Goal: Task Accomplishment & Management: Manage account settings

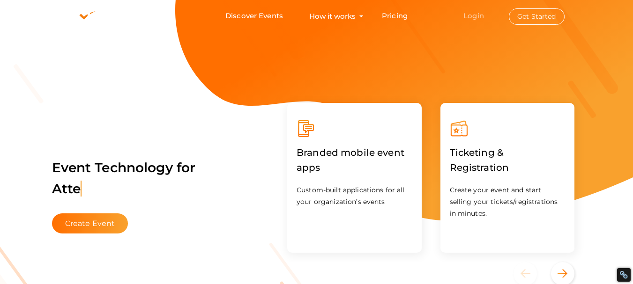
click at [479, 12] on link "Login" at bounding box center [473, 15] width 21 height 9
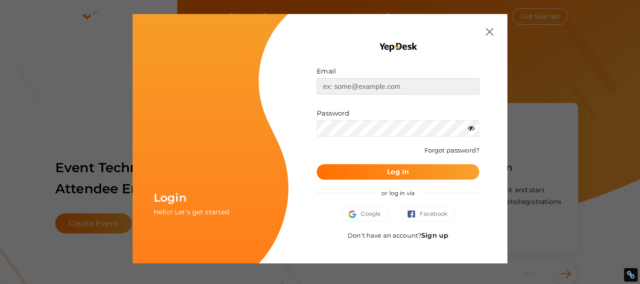
click at [364, 87] on input "text" at bounding box center [397, 86] width 162 height 16
click at [362, 79] on input "text" at bounding box center [397, 86] width 162 height 16
type input "PizzaBoxBanksiagrove@gmail.com"
click at [383, 171] on button "Log In" at bounding box center [397, 171] width 162 height 15
click at [377, 214] on span "Google" at bounding box center [364, 213] width 32 height 9
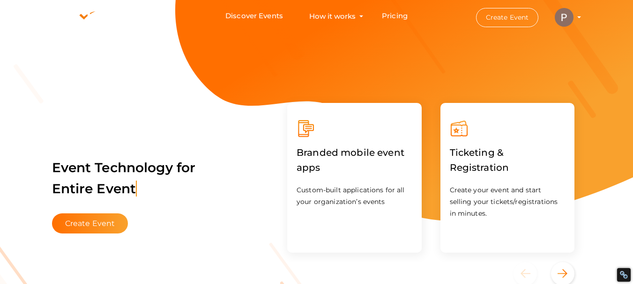
click at [573, 17] on profile-pic at bounding box center [563, 16] width 19 height 7
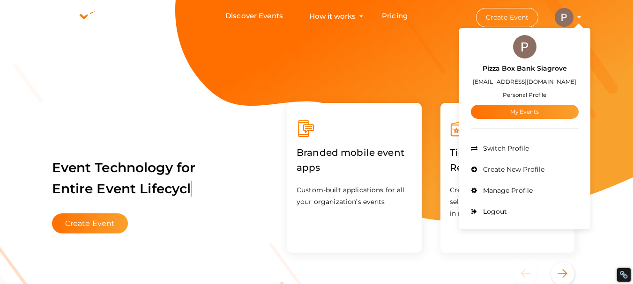
click at [518, 191] on span "Manage Profile" at bounding box center [506, 190] width 52 height 8
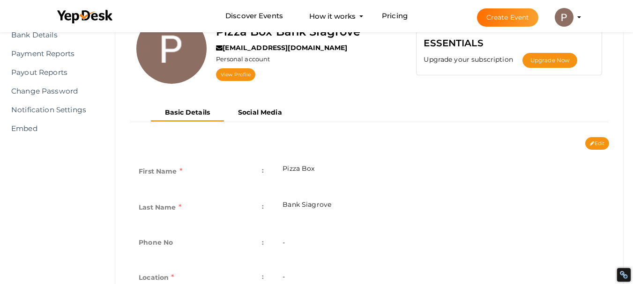
scroll to position [56, 0]
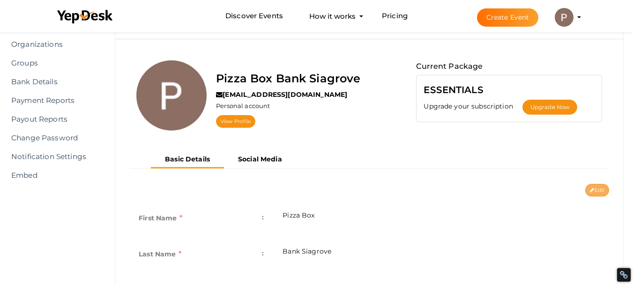
click at [596, 189] on button "Edit" at bounding box center [597, 190] width 24 height 13
type input "Pizza Box"
type input "Bank Siagrove"
type input "pizza-boxbank-siagrove"
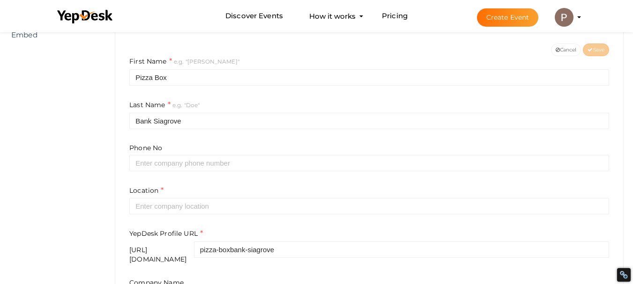
scroll to position [243, 0]
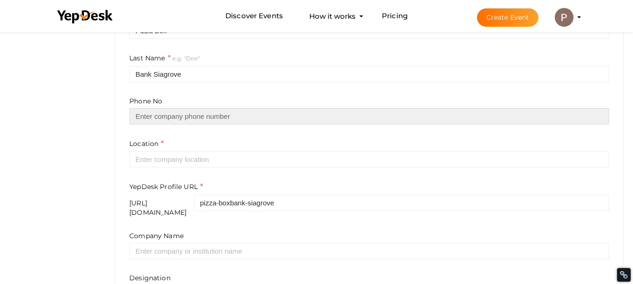
click at [203, 117] on input "text" at bounding box center [368, 116] width 479 height 16
paste input "0452 267 726"
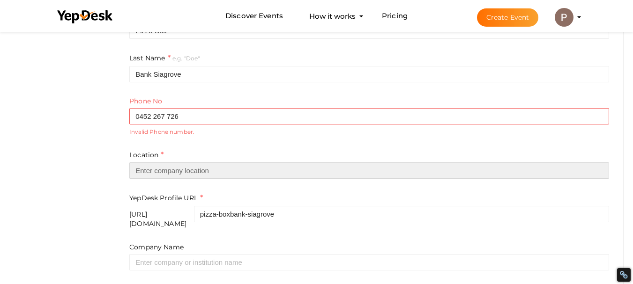
click at [167, 164] on input "text" at bounding box center [368, 170] width 479 height 16
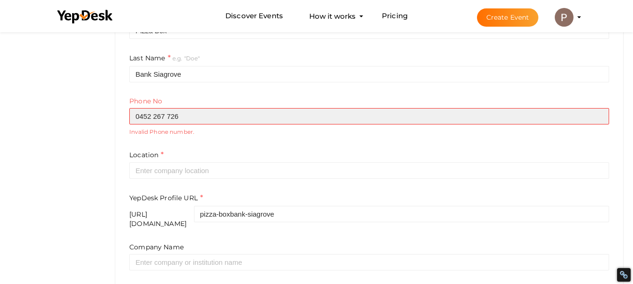
click at [137, 116] on input "0452 267 726" at bounding box center [368, 116] width 479 height 16
click at [139, 117] on input "0452 267 726" at bounding box center [368, 116] width 479 height 16
type input "0452 267 726"
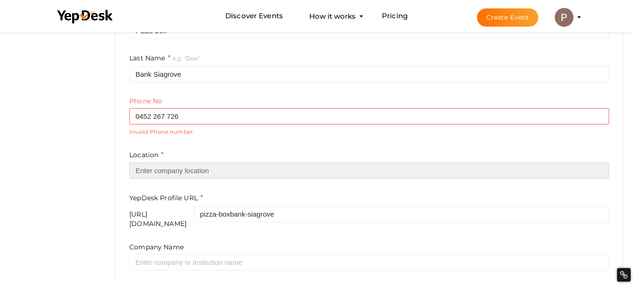
click at [163, 172] on input "text" at bounding box center [368, 170] width 479 height 16
paste input "300 Joseph Banks Blvd, Banksia Grove, WA, 6031, Australia"
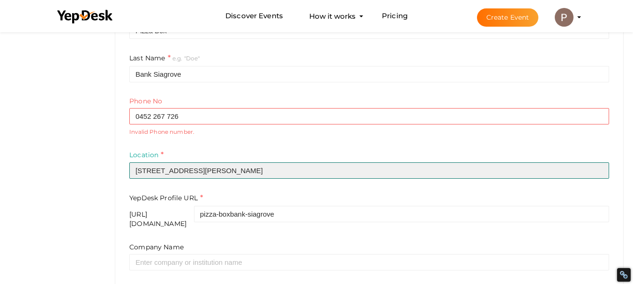
scroll to position [337, 0]
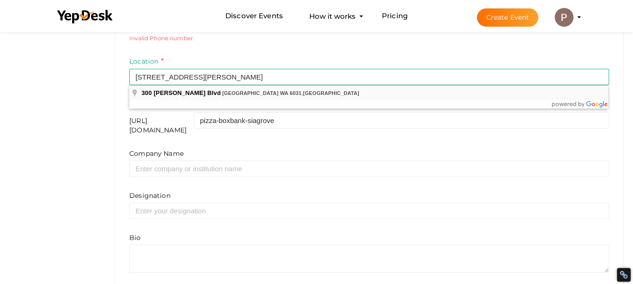
type input "300 Joseph Banks Blvd, Banksia Grove WA 6031, Australia"
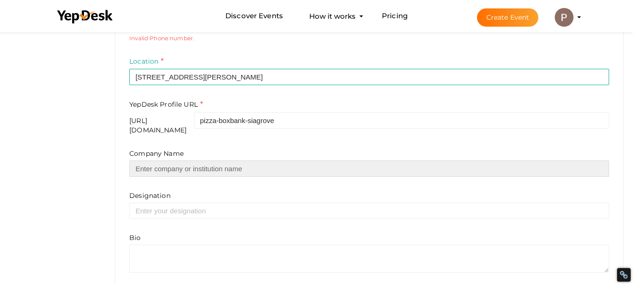
click at [196, 161] on input "text" at bounding box center [368, 169] width 479 height 16
paste input "Pizza [GEOGRAPHIC_DATA]"
type input "Pizza [GEOGRAPHIC_DATA]"
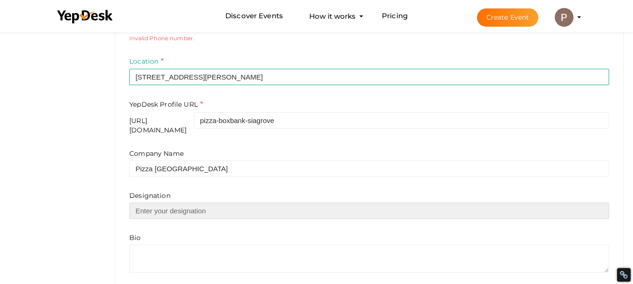
click at [175, 207] on input "text" at bounding box center [368, 211] width 479 height 16
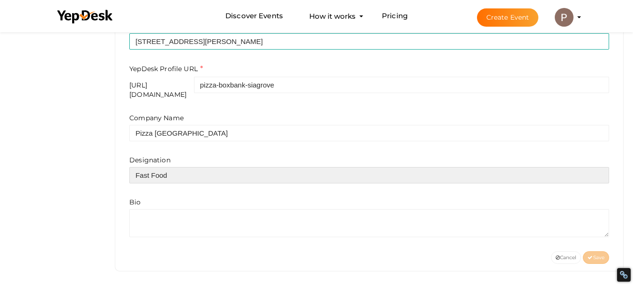
type input "Fast Food"
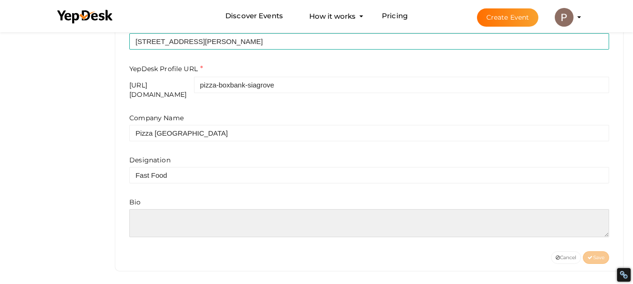
click at [185, 211] on textarea at bounding box center [368, 223] width 479 height 28
paste textarea "Pizza Box Banksia Grove is a leading restaurant for quality pizzas made from fr…"
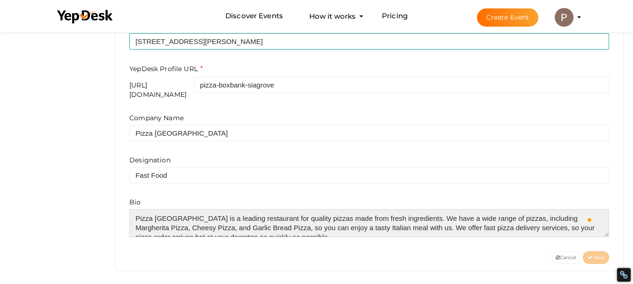
scroll to position [37, 0]
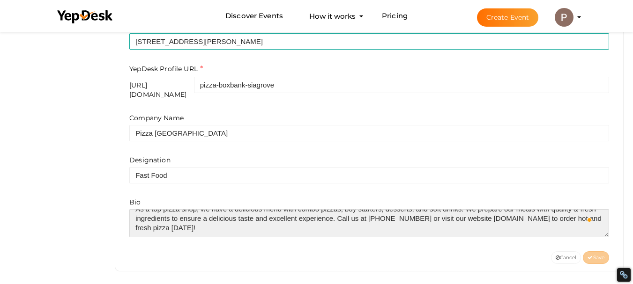
type textarea "Pizza Box Banksia Grove is a leading restaurant for quality pizzas made from fr…"
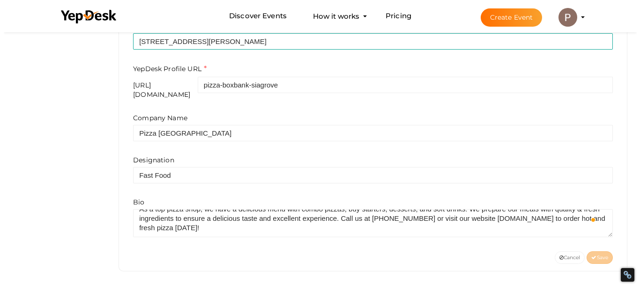
scroll to position [92, 0]
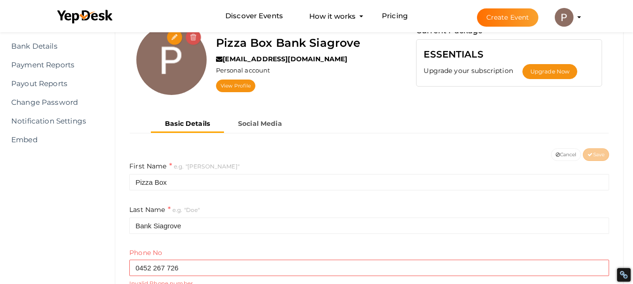
click at [171, 37] on input "file" at bounding box center [175, 37] width 16 height 16
type input "C:\fakepath\Pizza Box Bank Siagrove Favicon.jpg"
click at [154, 192] on body "Discover Events How it works Powerful Registration / Ticketing Start selling yo…" at bounding box center [316, 50] width 633 height 284
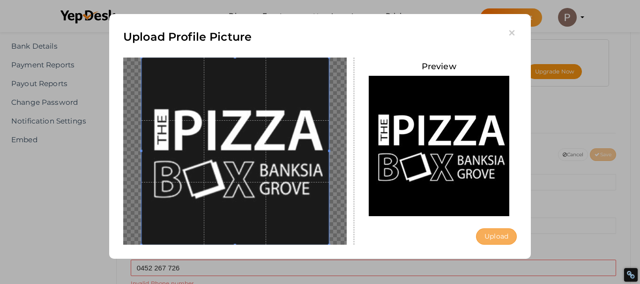
click at [501, 235] on button "Upload" at bounding box center [496, 236] width 41 height 16
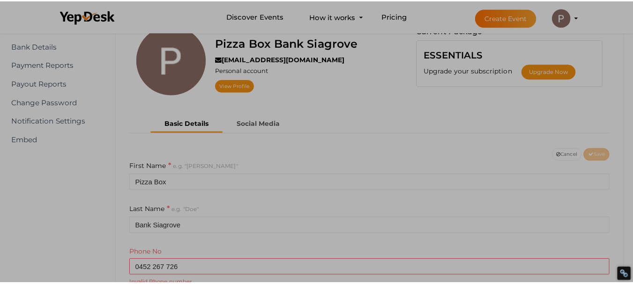
scroll to position [0, 0]
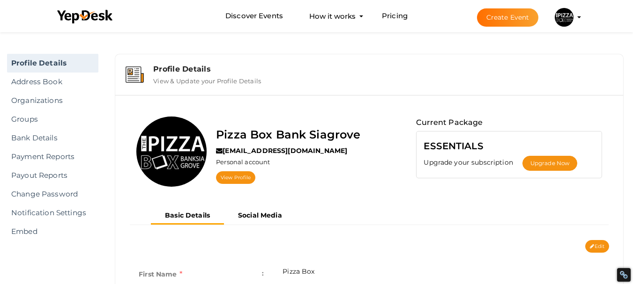
click at [279, 132] on label "Pizza Box Bank Siagrove" at bounding box center [288, 135] width 144 height 18
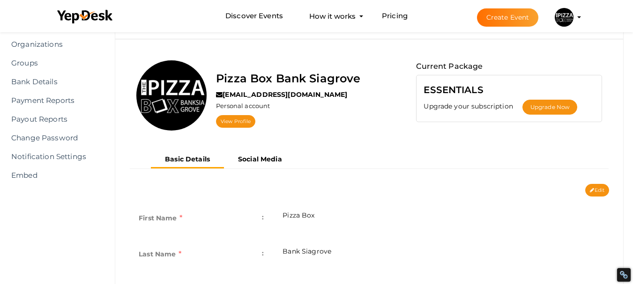
scroll to position [9, 0]
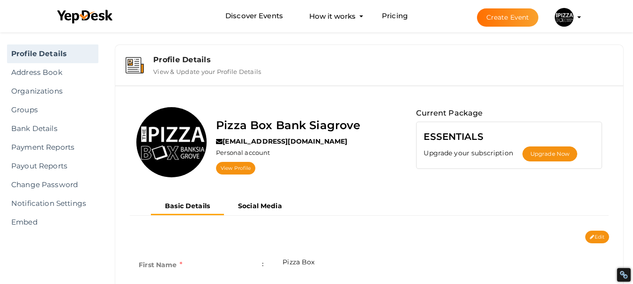
click at [595, 237] on button "Edit" at bounding box center [597, 237] width 24 height 13
type input "Pizza Box"
type input "Bank Siagrove"
type input "pizza-boxbank-siagrove"
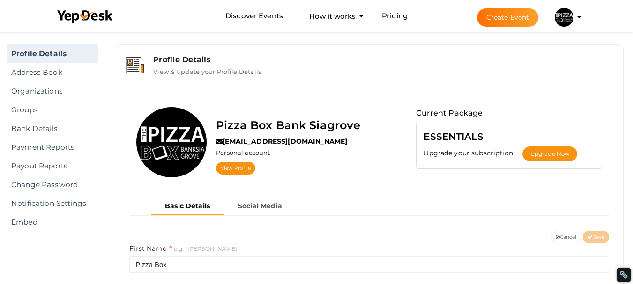
scroll to position [243, 0]
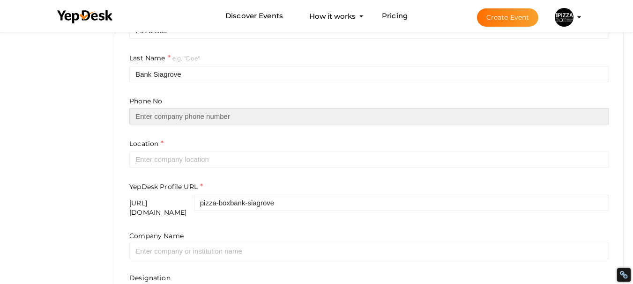
click at [188, 112] on input "text" at bounding box center [368, 116] width 479 height 16
paste input "0452 267 726"
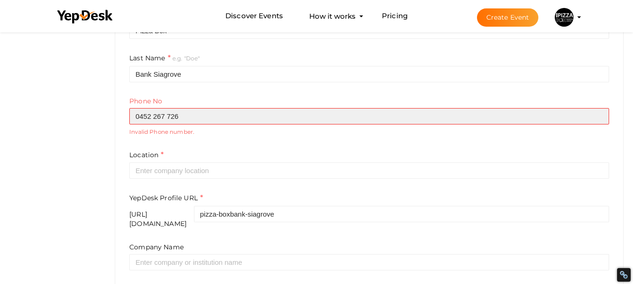
click at [173, 115] on input "0452 267 726" at bounding box center [368, 116] width 479 height 16
click at [172, 116] on input "0452 267 726" at bounding box center [368, 116] width 479 height 16
click at [158, 117] on input "0452 267726" at bounding box center [368, 116] width 479 height 16
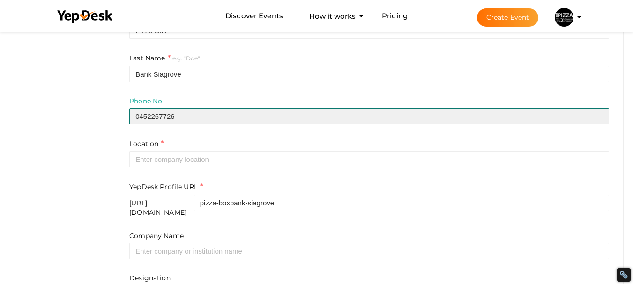
click at [142, 115] on input "0452267726" at bounding box center [368, 116] width 479 height 16
type input "0452267726"
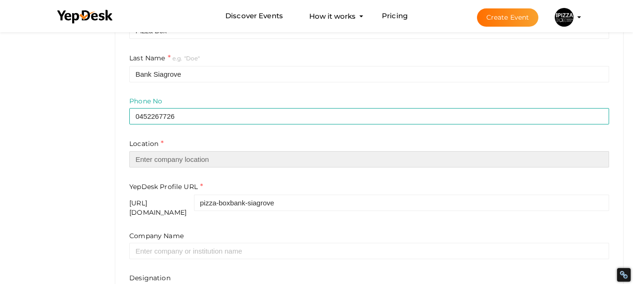
click at [166, 154] on input "text" at bounding box center [368, 159] width 479 height 16
paste input "300 Joseph Banks Blvd, Banksia Grove, WA, 6031, Australia"
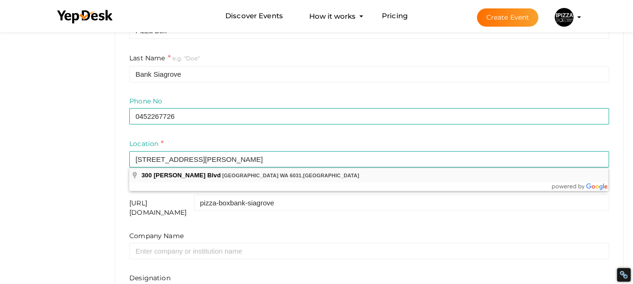
type input "[STREET_ADDRESS][PERSON_NAME]"
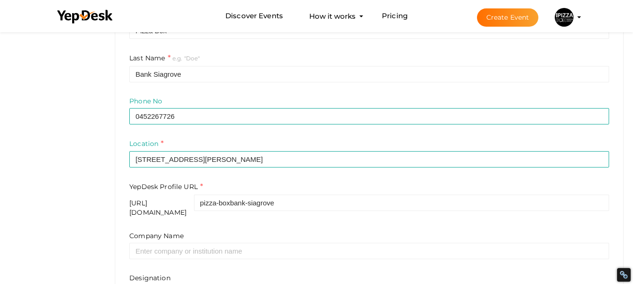
scroll to position [361, 0]
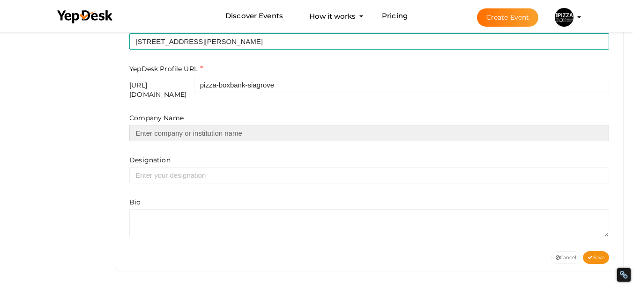
click at [234, 129] on input "text" at bounding box center [368, 133] width 479 height 16
paste input "Pizza Box Banksia Grove"
type input "Pizza Box Banksia Grove"
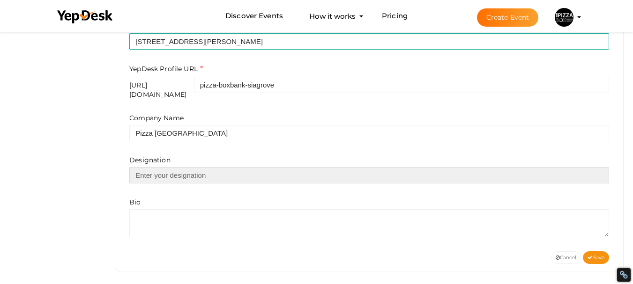
click at [186, 170] on input "text" at bounding box center [368, 175] width 479 height 16
type input "Fast Food"
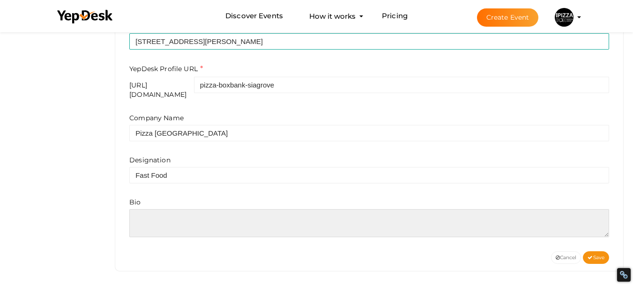
click at [173, 209] on textarea at bounding box center [368, 223] width 479 height 28
paste textarea "Pizza Box Banksia Grove is a leading restaurant for quality pizzas made from fr…"
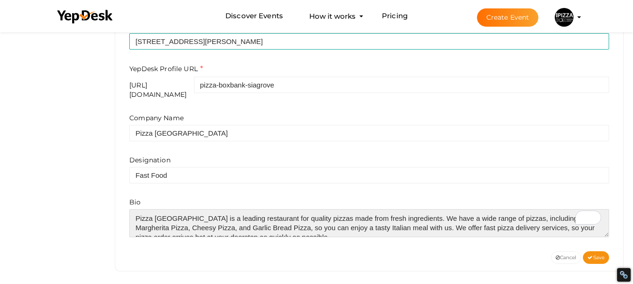
scroll to position [42, 0]
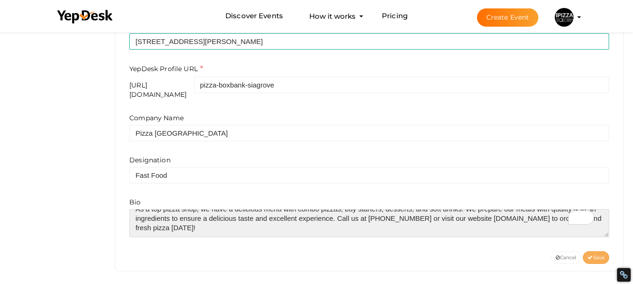
type textarea "Pizza Box Banksia Grove is a leading restaurant for quality pizzas made from fr…"
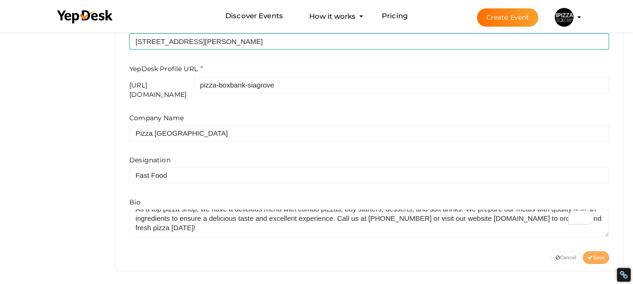
click at [596, 255] on span "Save" at bounding box center [595, 258] width 17 height 6
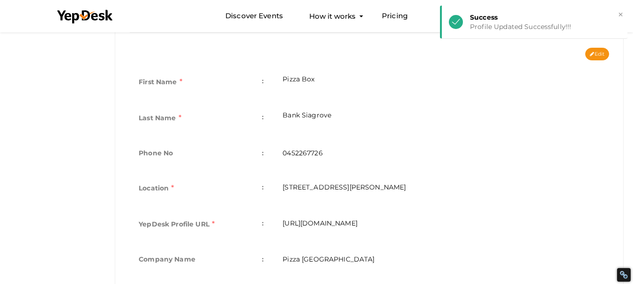
scroll to position [0, 0]
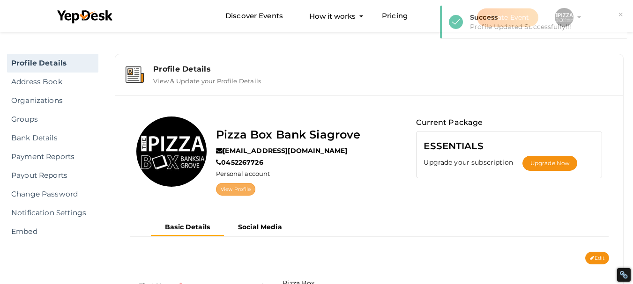
click at [240, 188] on link "View Profile" at bounding box center [235, 189] width 39 height 13
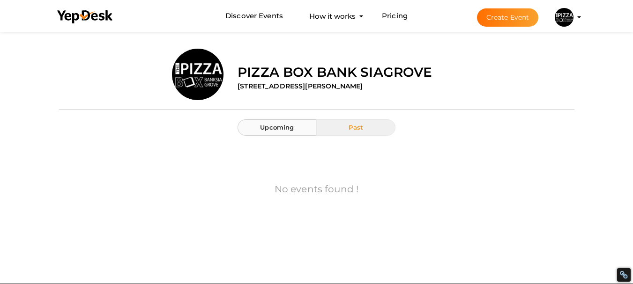
click at [281, 132] on button "Upcoming" at bounding box center [276, 127] width 79 height 16
